Goal: Information Seeking & Learning: Check status

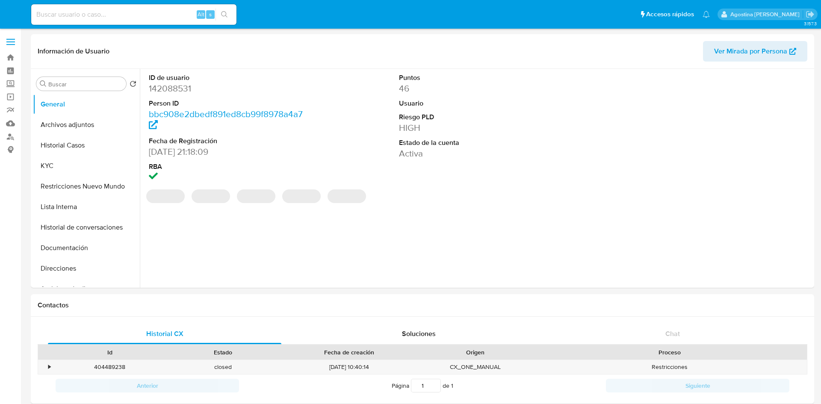
select select "10"
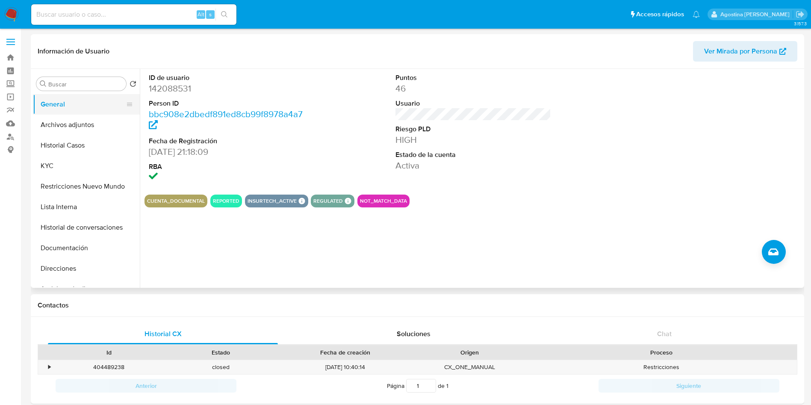
click at [80, 100] on button "General" at bounding box center [83, 104] width 100 height 21
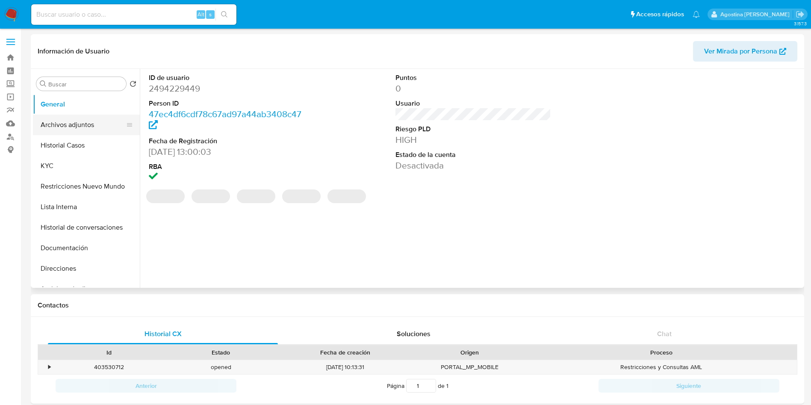
select select "10"
click at [79, 121] on button "Archivos adjuntos" at bounding box center [83, 125] width 100 height 21
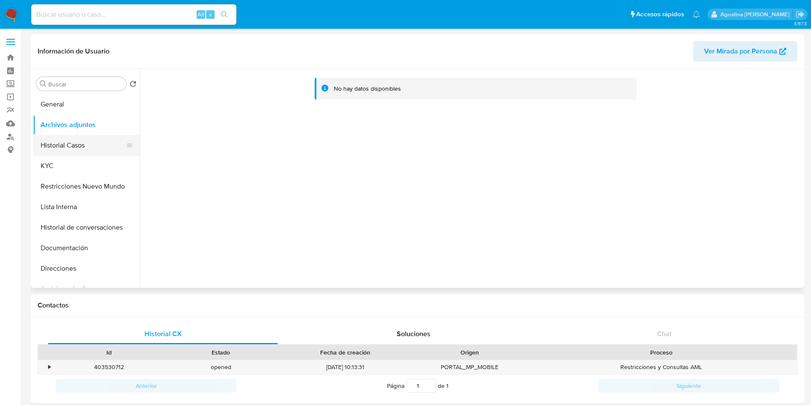
click at [77, 135] on button "Historial Casos" at bounding box center [83, 145] width 100 height 21
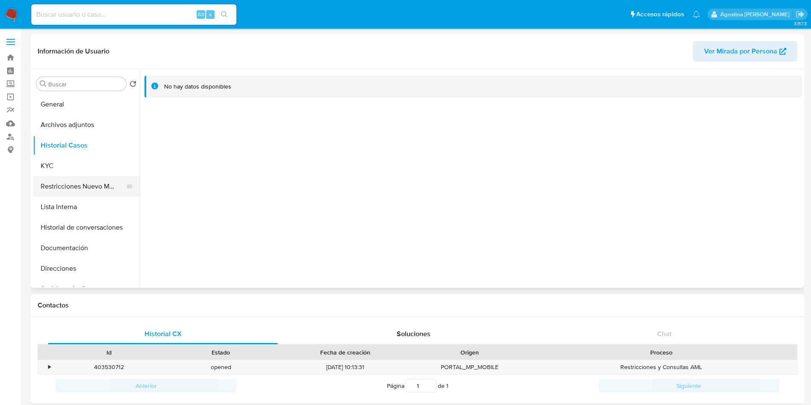
click at [96, 186] on button "Restricciones Nuevo Mundo" at bounding box center [83, 186] width 100 height 21
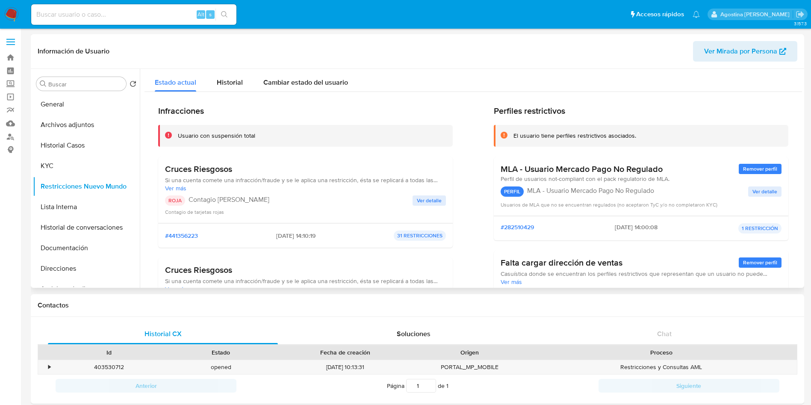
click at [422, 203] on span "Ver detalle" at bounding box center [429, 200] width 25 height 9
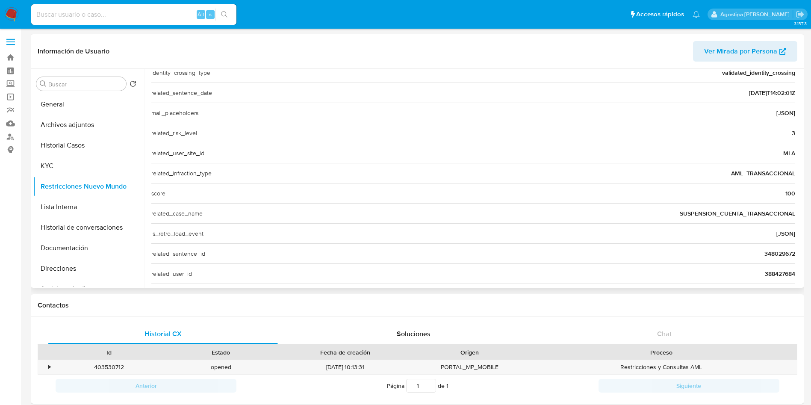
scroll to position [331, 0]
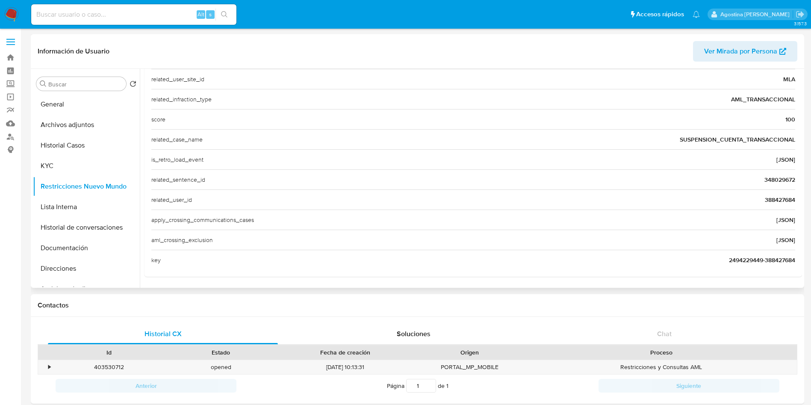
click at [777, 199] on span "388427684" at bounding box center [780, 199] width 30 height 9
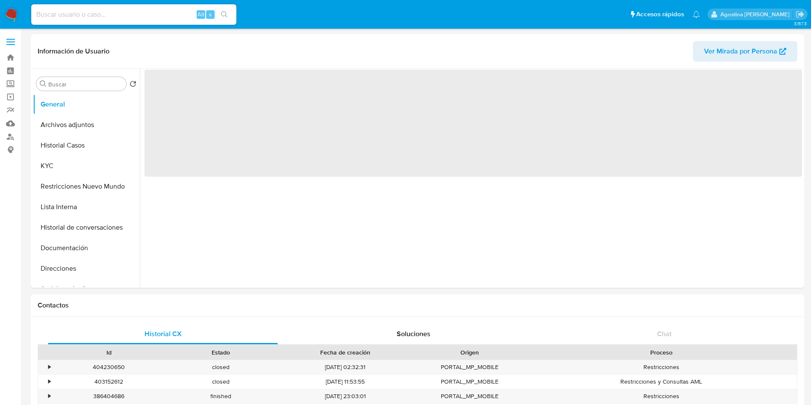
select select "10"
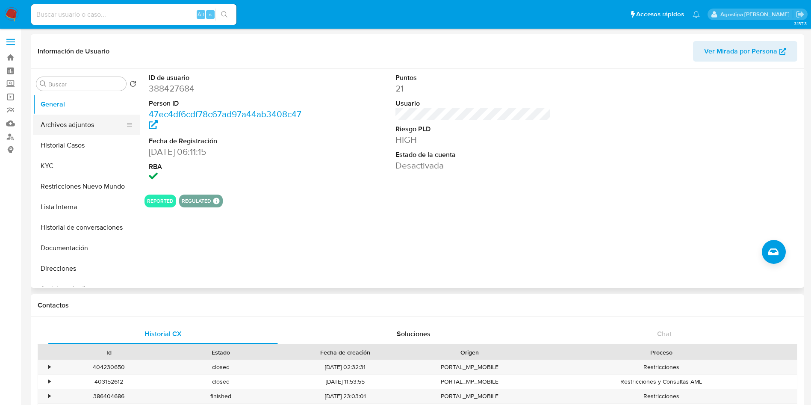
click at [82, 124] on button "Archivos adjuntos" at bounding box center [83, 125] width 100 height 21
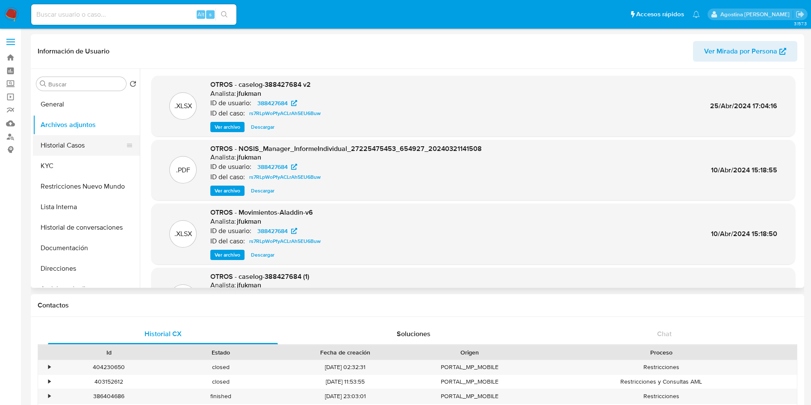
click at [93, 145] on button "Historial Casos" at bounding box center [83, 145] width 100 height 21
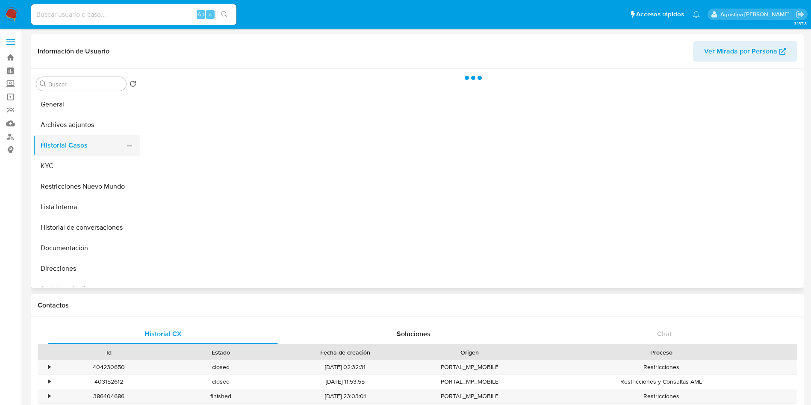
click at [91, 135] on button "Historial Casos" at bounding box center [83, 145] width 100 height 21
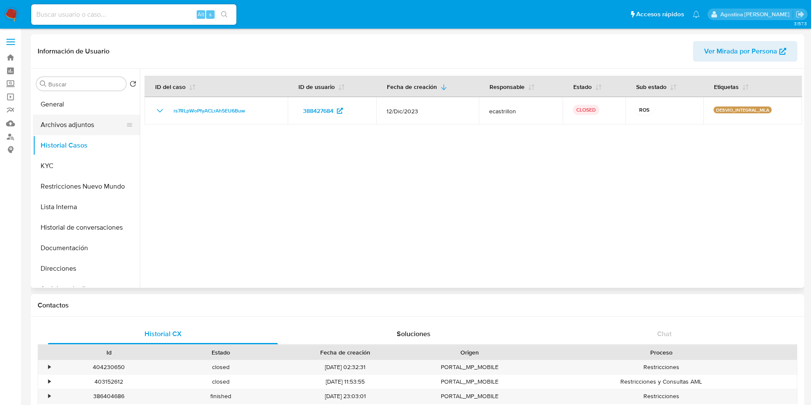
click at [87, 127] on button "Archivos adjuntos" at bounding box center [83, 125] width 100 height 21
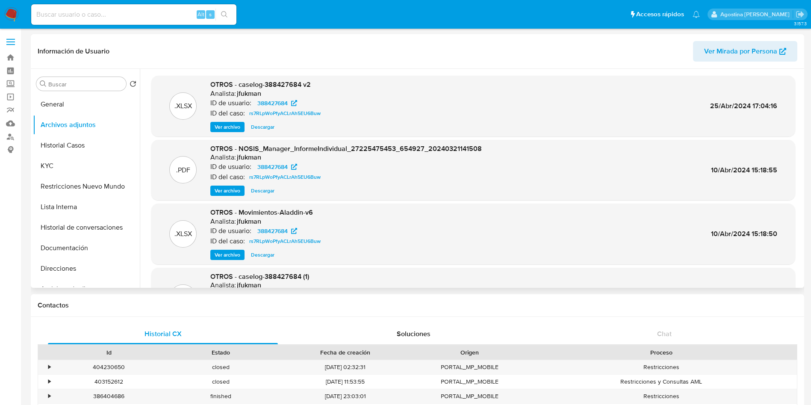
click at [229, 123] on span "Ver archivo" at bounding box center [228, 127] width 26 height 9
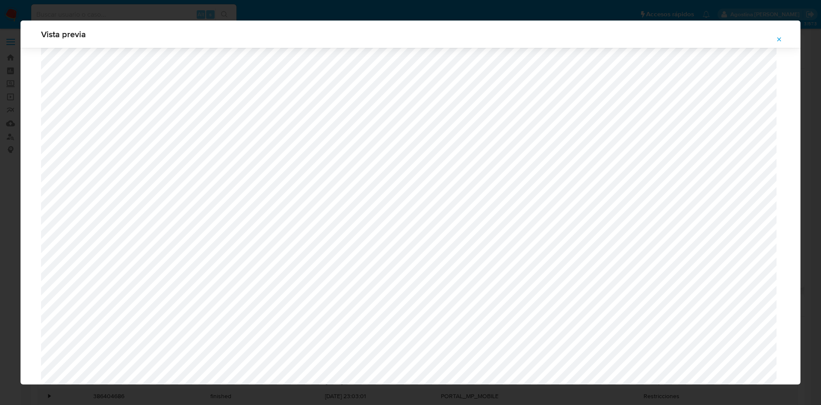
scroll to position [496, 0]
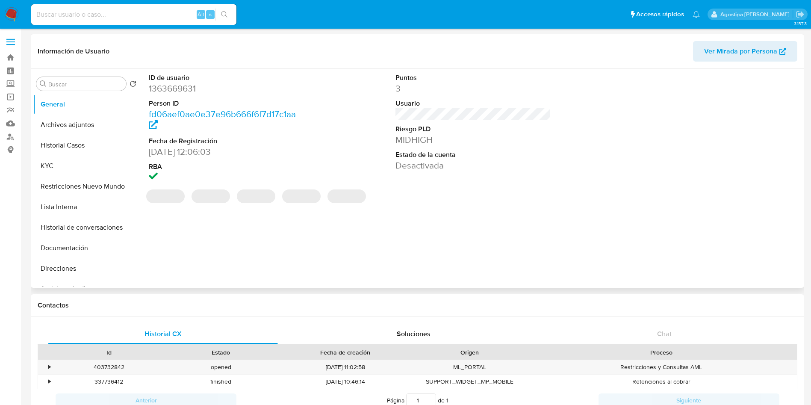
select select "10"
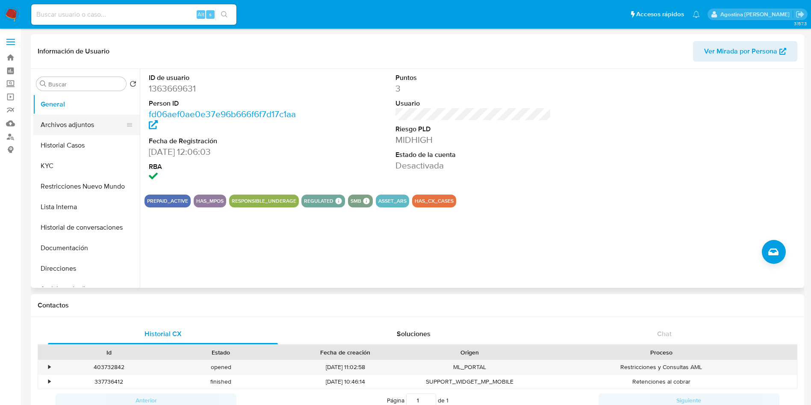
click at [102, 118] on button "Archivos adjuntos" at bounding box center [83, 125] width 100 height 21
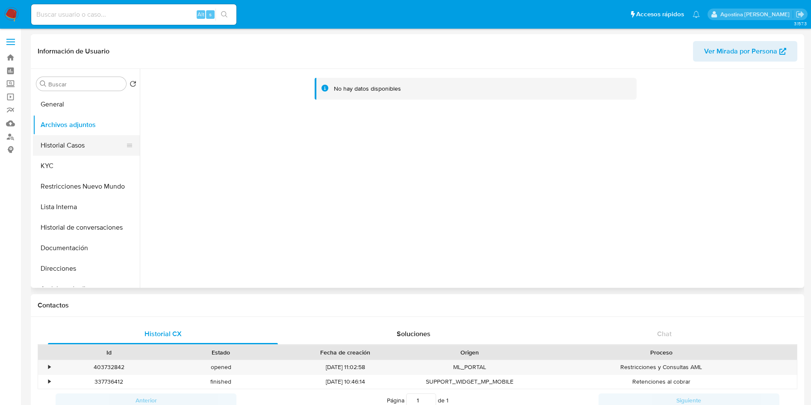
click at [95, 143] on button "Historial Casos" at bounding box center [83, 145] width 100 height 21
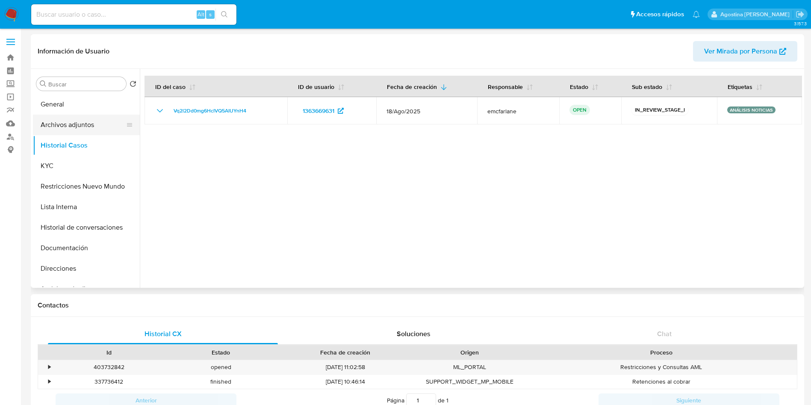
click at [91, 123] on button "Archivos adjuntos" at bounding box center [83, 125] width 100 height 21
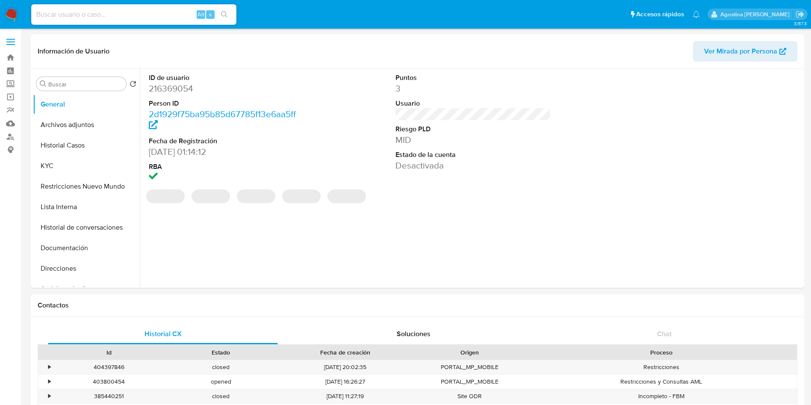
select select "10"
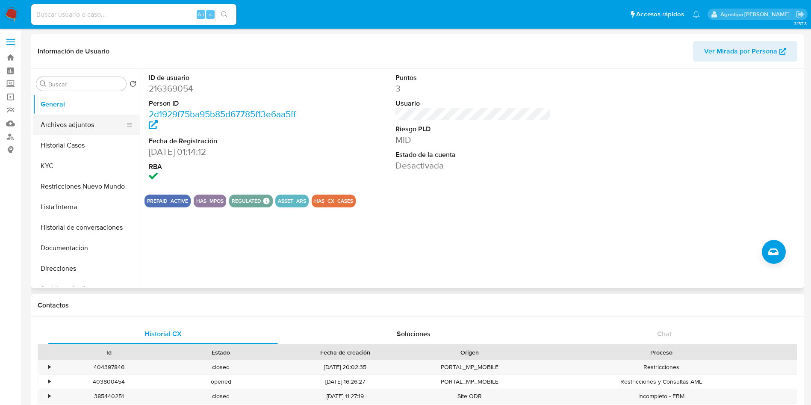
click at [88, 118] on button "Archivos adjuntos" at bounding box center [83, 125] width 100 height 21
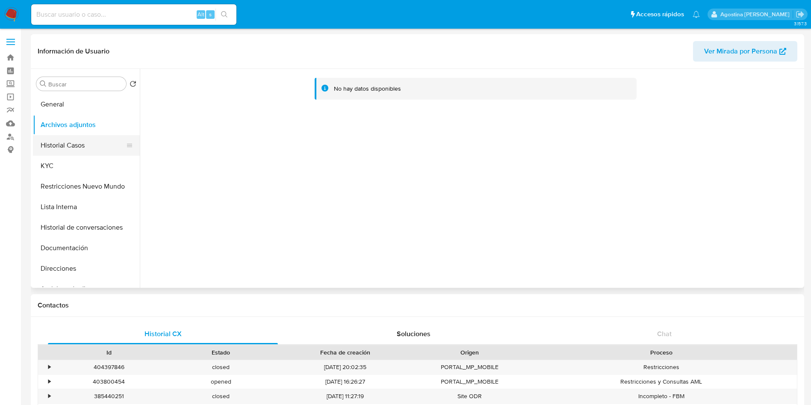
click at [83, 141] on button "Historial Casos" at bounding box center [83, 145] width 100 height 21
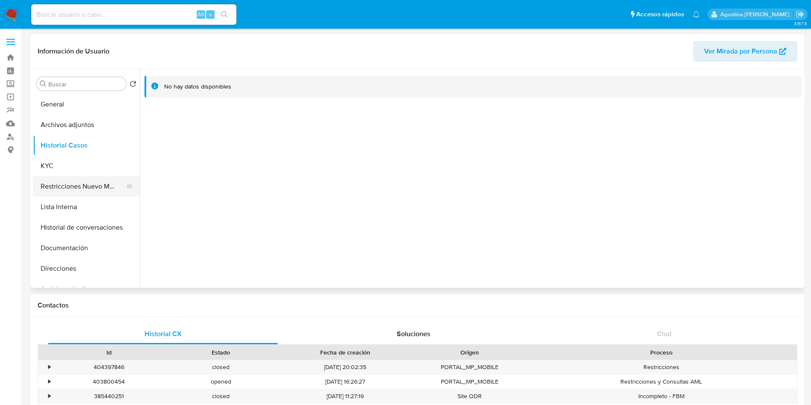
click at [90, 179] on button "Restricciones Nuevo Mundo" at bounding box center [83, 186] width 100 height 21
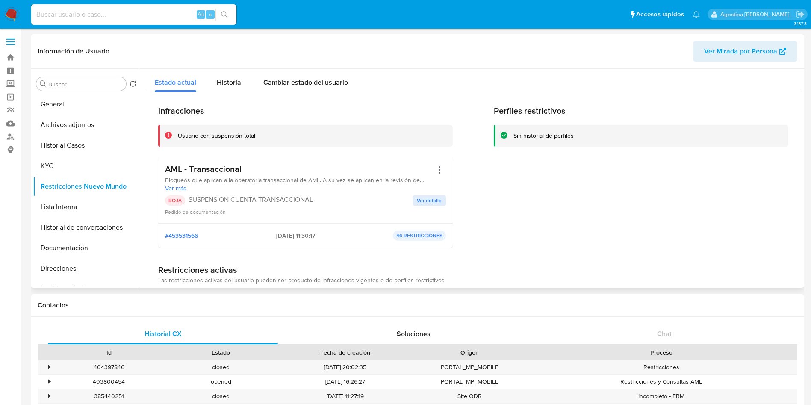
click at [415, 194] on div "AML - Transaccional Bloqueos que aplican a la operatoria transaccional de AML. …" at bounding box center [305, 190] width 281 height 52
click at [426, 204] on span "Ver detalle" at bounding box center [429, 200] width 25 height 9
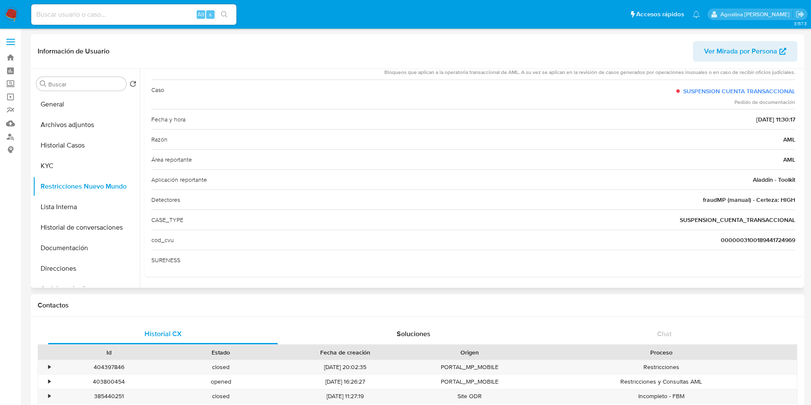
scroll to position [5, 0]
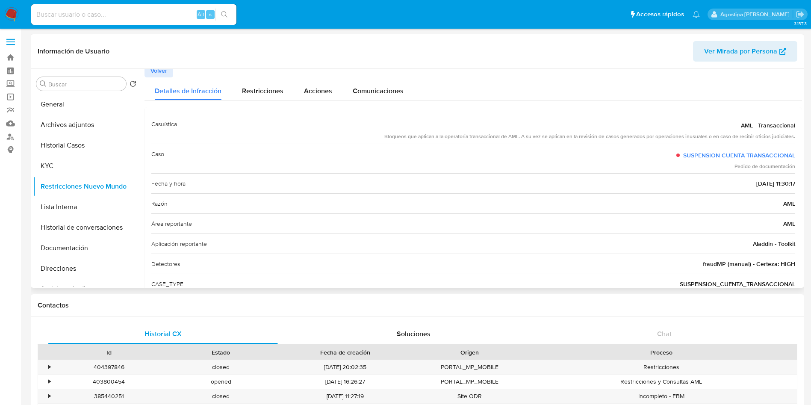
click at [160, 75] on span "Volver" at bounding box center [159, 71] width 17 height 12
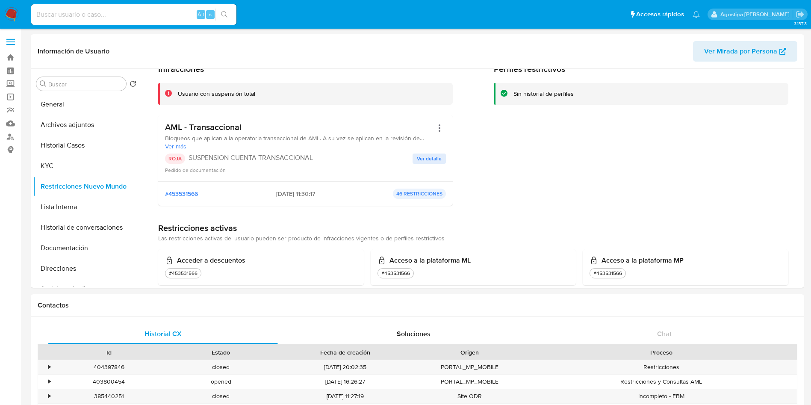
scroll to position [0, 0]
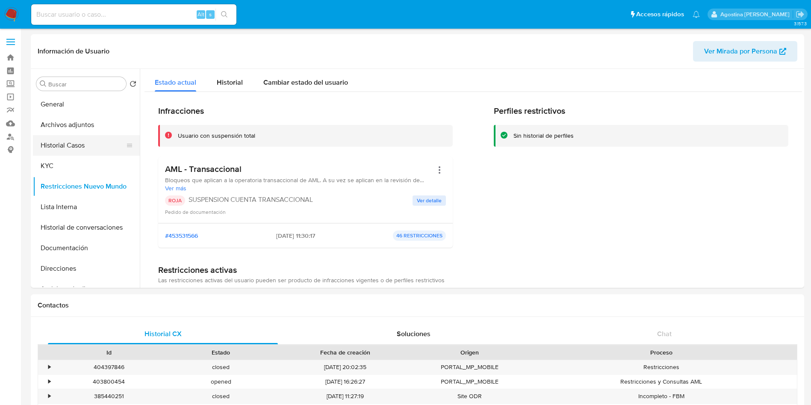
click at [98, 148] on button "Historial Casos" at bounding box center [83, 145] width 100 height 21
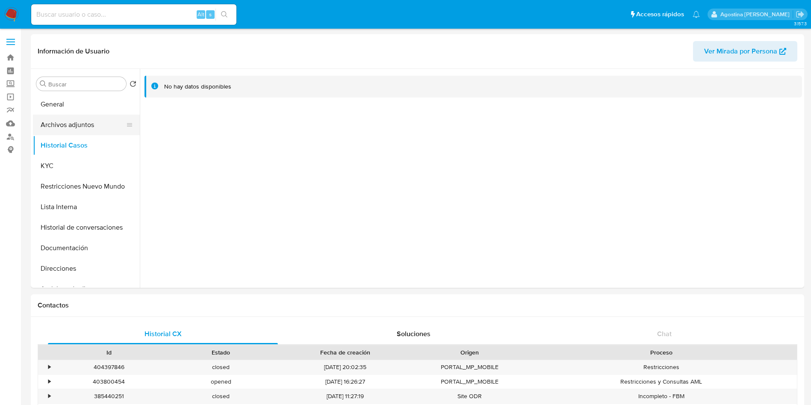
click at [77, 127] on button "Archivos adjuntos" at bounding box center [83, 125] width 100 height 21
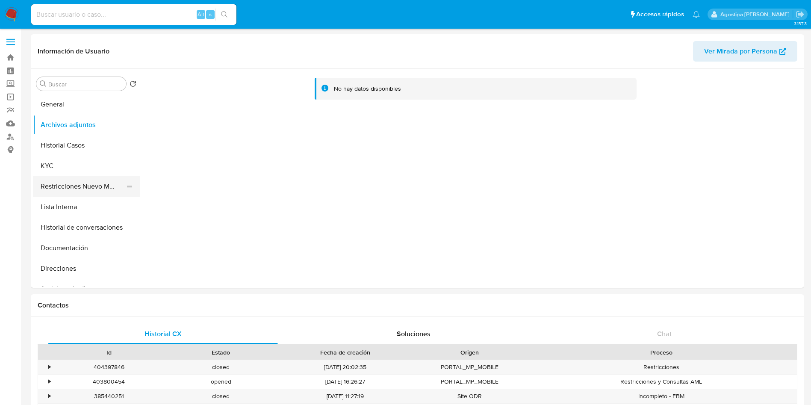
click at [93, 193] on button "Restricciones Nuevo Mundo" at bounding box center [83, 186] width 100 height 21
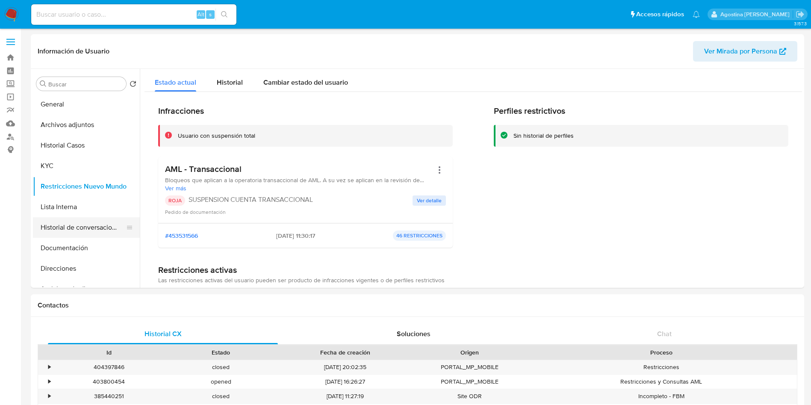
click at [105, 224] on button "Historial de conversaciones" at bounding box center [83, 227] width 100 height 21
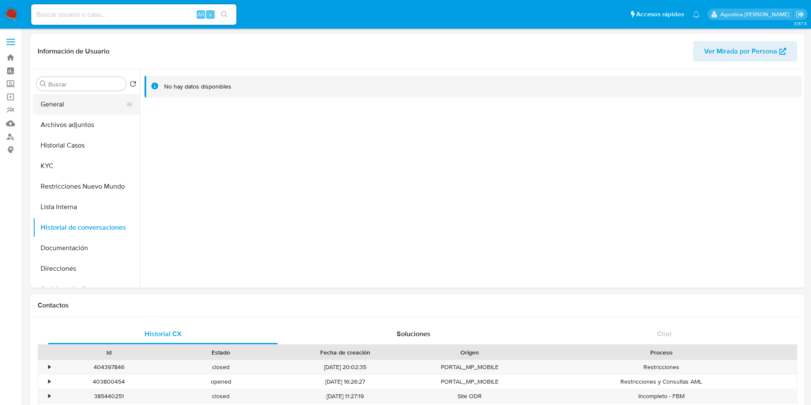
click at [64, 104] on button "General" at bounding box center [83, 104] width 100 height 21
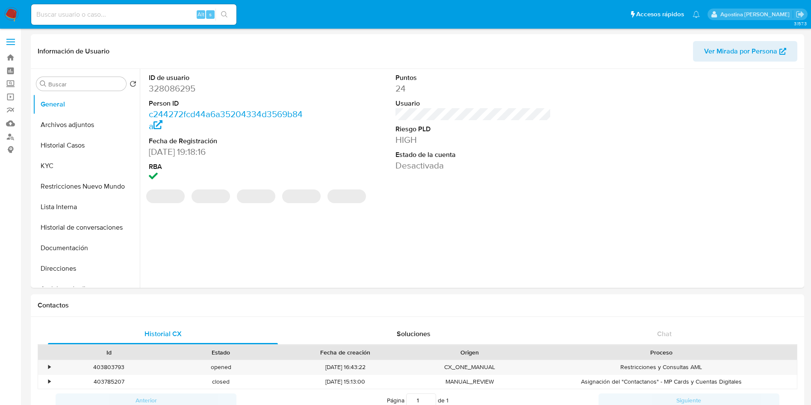
select select "10"
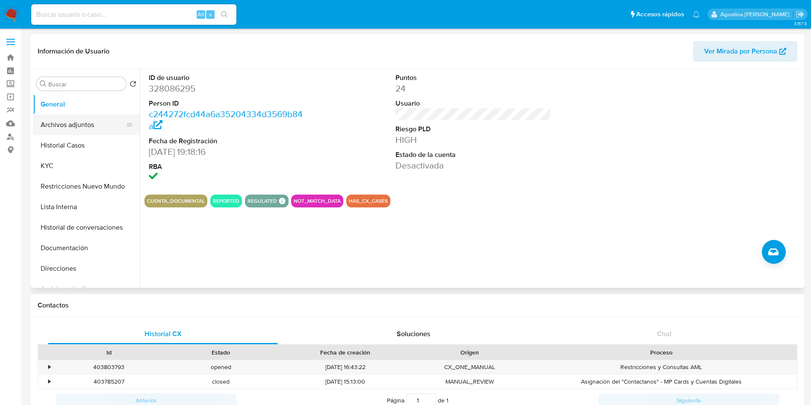
click at [91, 131] on button "Archivos adjuntos" at bounding box center [83, 125] width 100 height 21
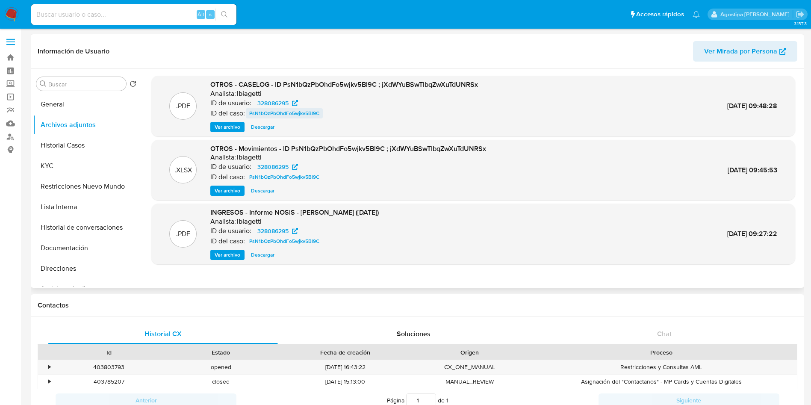
click at [258, 109] on span "PsN1bQzPbOhdFo5wjkv5Bl9C" at bounding box center [284, 113] width 70 height 10
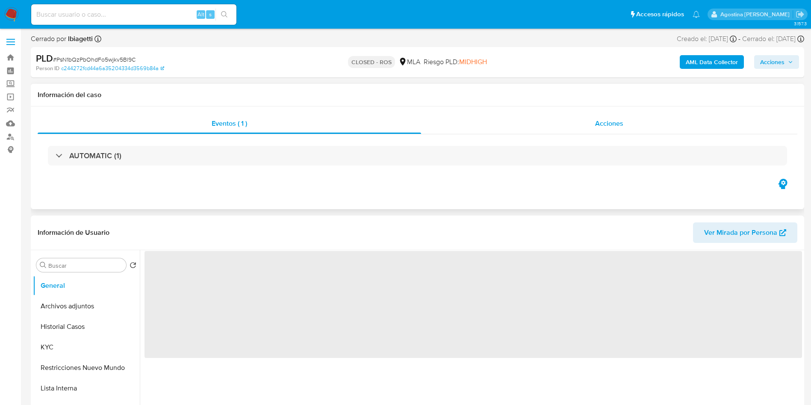
click at [467, 130] on div "Acciones" at bounding box center [609, 123] width 376 height 21
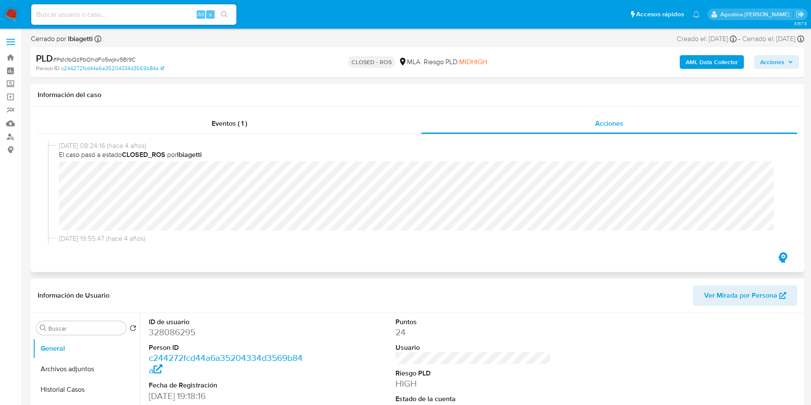
select select "10"
